Goal: Navigation & Orientation: Find specific page/section

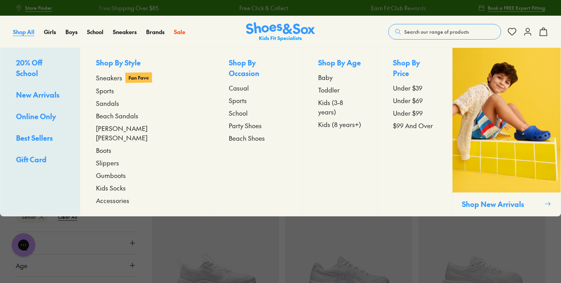
click at [24, 31] on span "Shop All" at bounding box center [24, 32] width 22 height 8
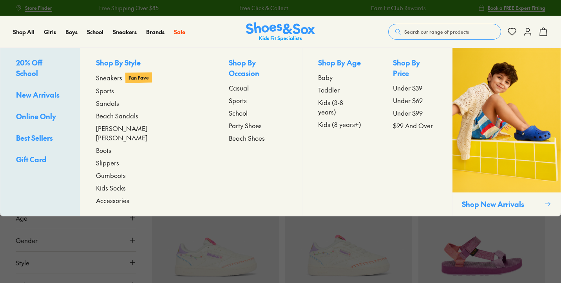
click at [38, 63] on span "20% Off School" at bounding box center [29, 68] width 26 height 20
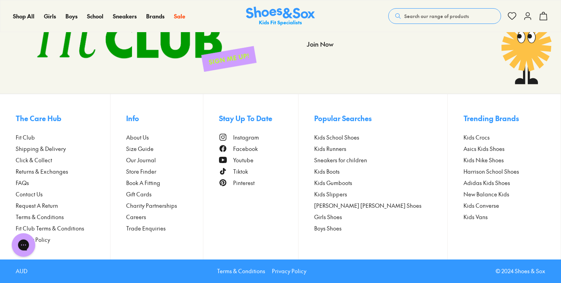
scroll to position [4579, 0]
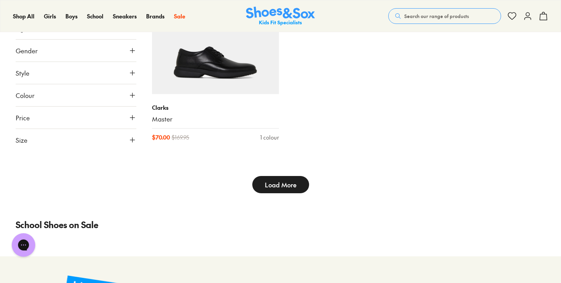
type input "***"
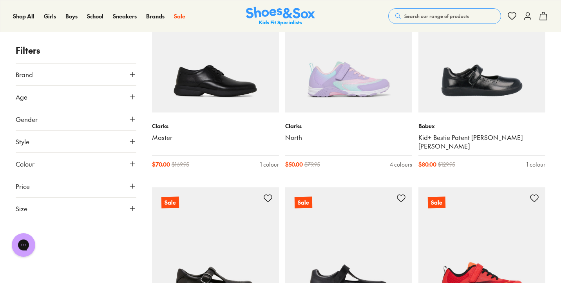
scroll to position [4755, 0]
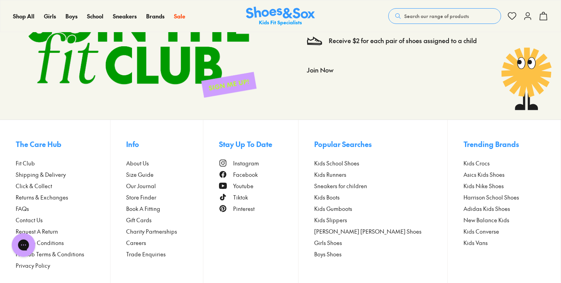
click at [36, 239] on span "Terms & Conditions" at bounding box center [40, 243] width 48 height 8
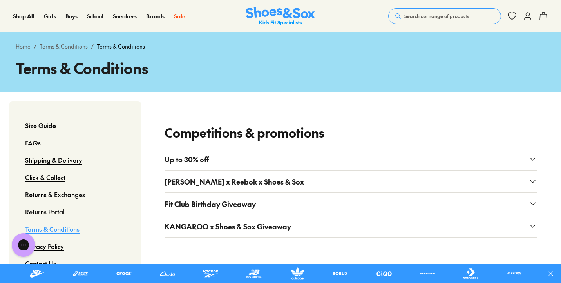
scroll to position [36, 0]
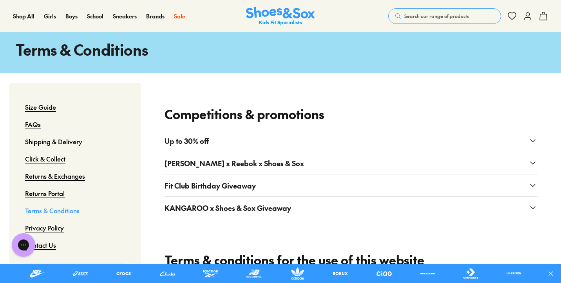
click at [450, 138] on button "Up to 30% off" at bounding box center [351, 141] width 373 height 22
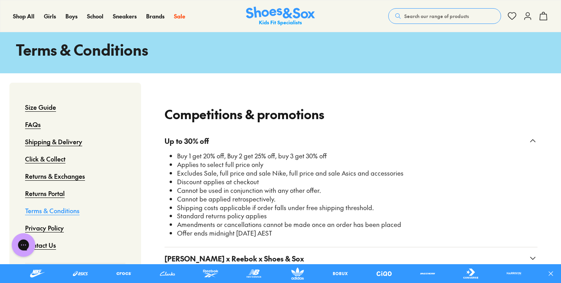
click at [450, 138] on button "Up to 30% off" at bounding box center [351, 141] width 373 height 22
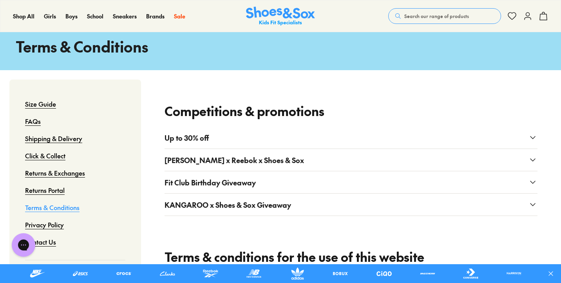
scroll to position [39, 0]
